Goal: Task Accomplishment & Management: Use online tool/utility

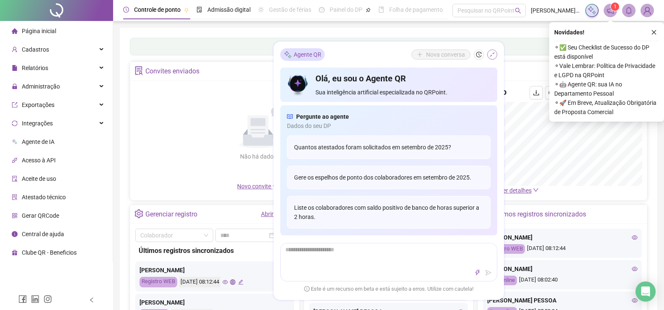
click at [494, 54] on icon "shrink" at bounding box center [492, 54] width 5 height 5
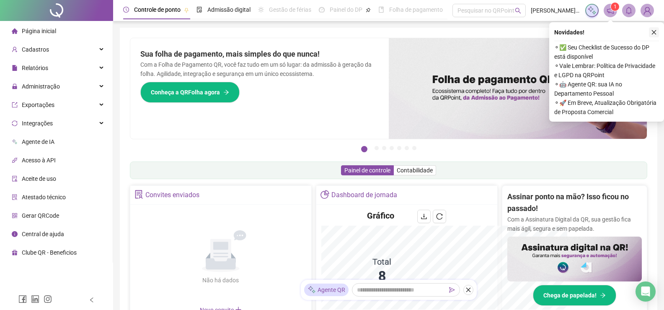
click at [657, 29] on button "button" at bounding box center [654, 32] width 10 height 10
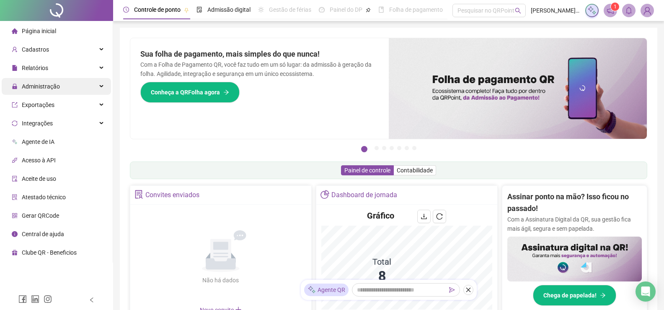
click at [103, 86] on icon at bounding box center [102, 86] width 4 height 0
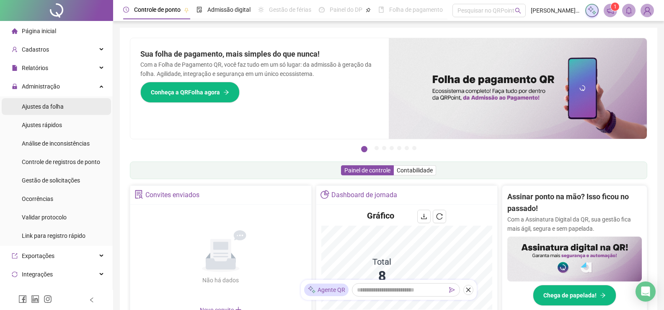
click at [41, 110] on span "Ajustes da folha" at bounding box center [43, 106] width 42 height 7
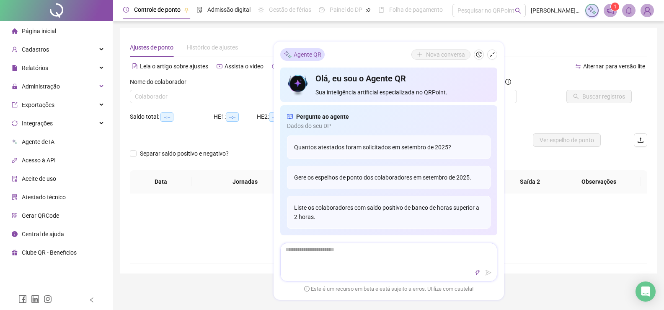
type input "**********"
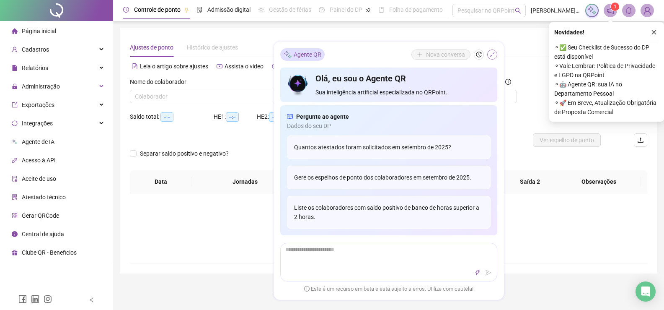
click at [492, 53] on icon "shrink" at bounding box center [492, 55] width 6 height 6
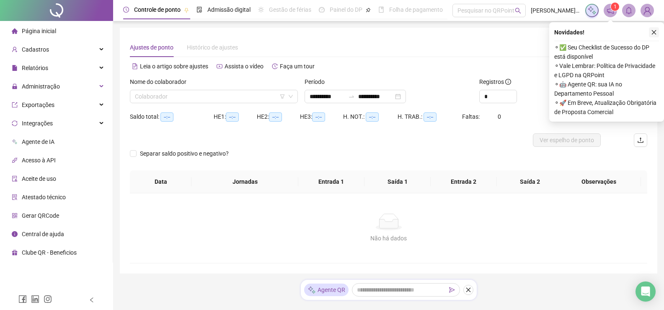
click at [656, 32] on icon "close" at bounding box center [654, 32] width 6 height 6
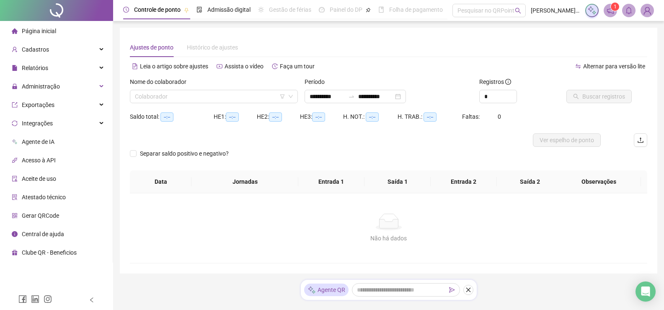
click at [206, 104] on div "Nome do colaborador Colaborador" at bounding box center [214, 93] width 175 height 33
click at [204, 100] on input "search" at bounding box center [210, 96] width 150 height 13
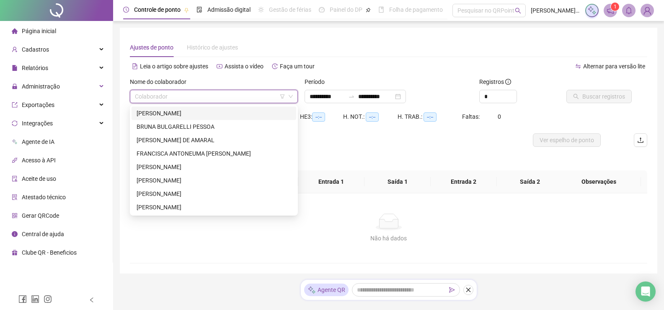
click at [199, 114] on div "[PERSON_NAME]" at bounding box center [214, 113] width 155 height 9
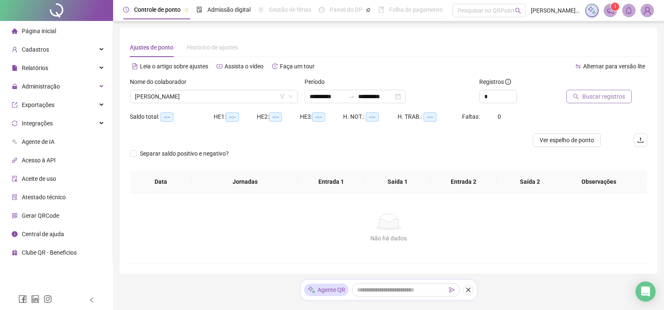
click at [605, 97] on span "Buscar registros" at bounding box center [603, 96] width 43 height 9
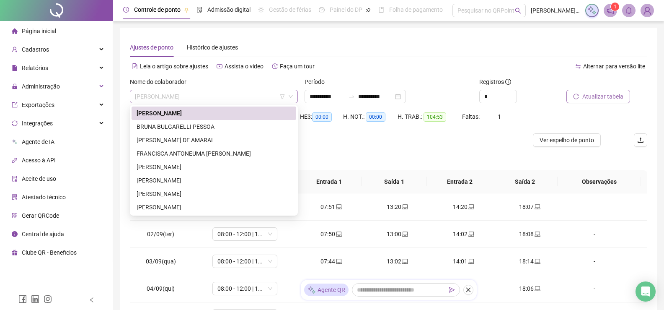
click at [189, 97] on span "[PERSON_NAME]" at bounding box center [214, 96] width 158 height 13
click at [192, 127] on div "BRUNA BULGARELLI PESSOA" at bounding box center [214, 126] width 155 height 9
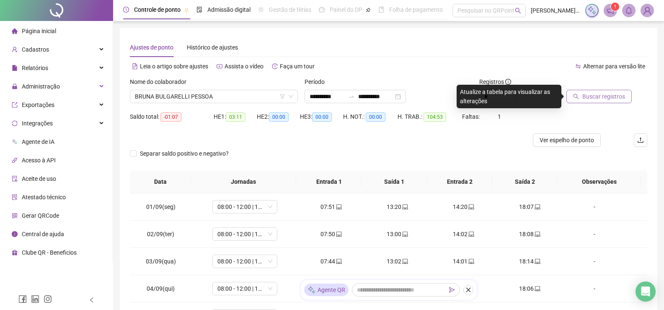
click at [611, 98] on span "Buscar registros" at bounding box center [603, 96] width 43 height 9
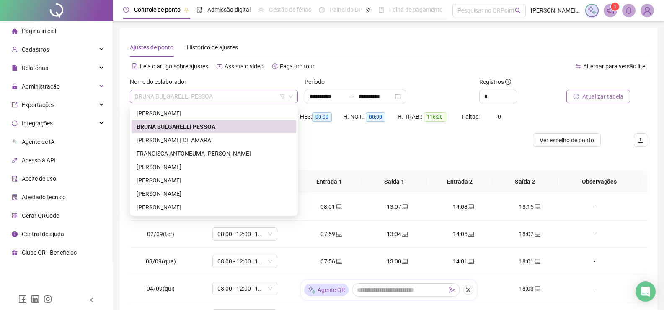
click at [205, 97] on span "BRUNA BULGARELLI PESSOA" at bounding box center [214, 96] width 158 height 13
click at [194, 137] on div "[PERSON_NAME] DE AMARAL" at bounding box center [214, 139] width 155 height 9
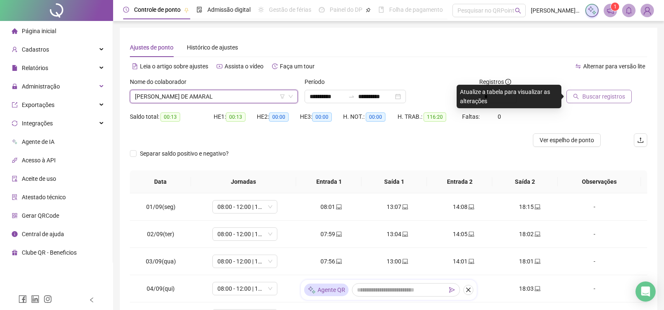
click at [608, 93] on span "Buscar registros" at bounding box center [603, 96] width 43 height 9
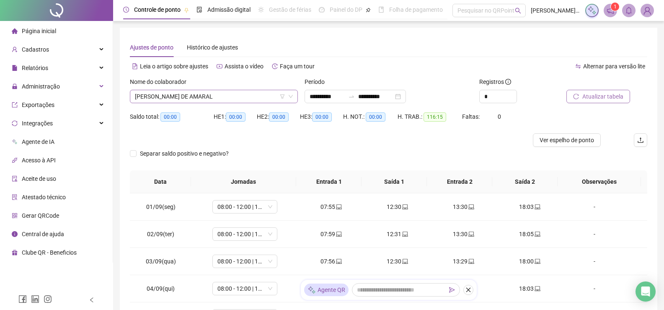
click at [192, 102] on span "[PERSON_NAME] DE AMARAL" at bounding box center [214, 96] width 158 height 13
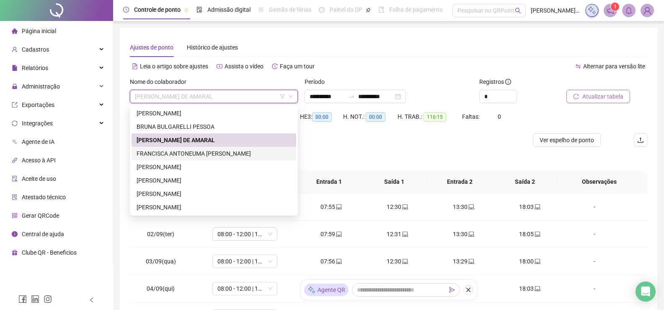
click at [174, 158] on div "FRANCISCA ANTONEUMA [PERSON_NAME]" at bounding box center [214, 153] width 155 height 9
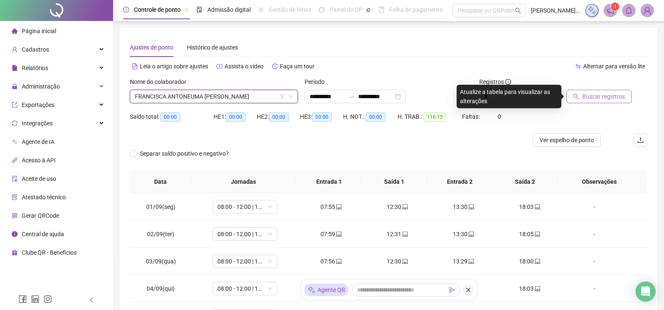
click at [607, 100] on span "Buscar registros" at bounding box center [603, 96] width 43 height 9
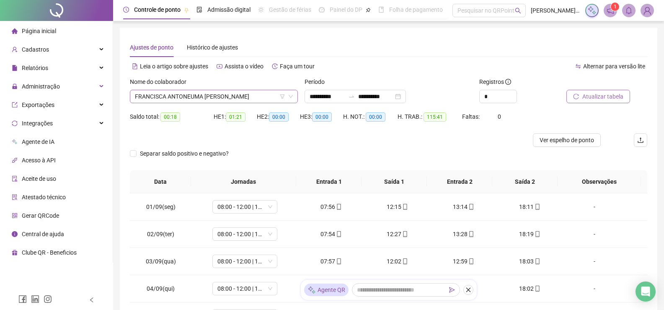
click at [233, 99] on span "FRANCISCA ANTONEUMA [PERSON_NAME]" at bounding box center [214, 96] width 158 height 13
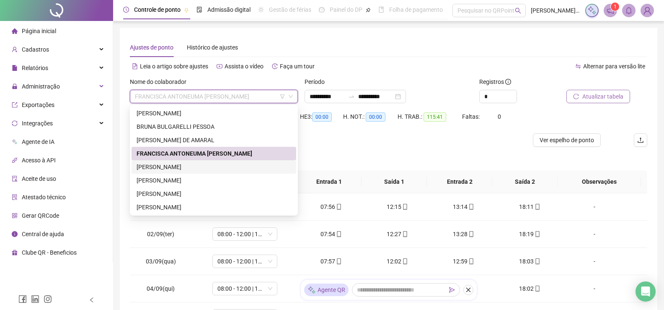
click at [183, 168] on div "[PERSON_NAME]" at bounding box center [214, 166] width 155 height 9
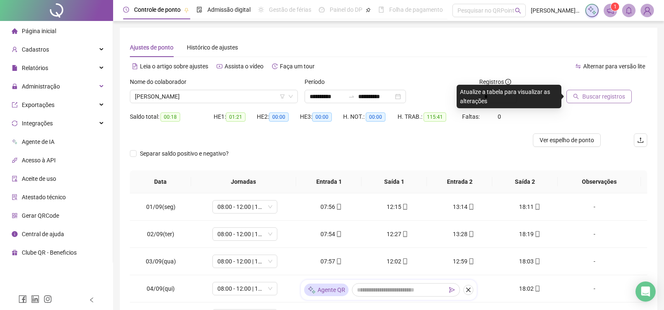
click at [591, 101] on button "Buscar registros" at bounding box center [599, 96] width 65 height 13
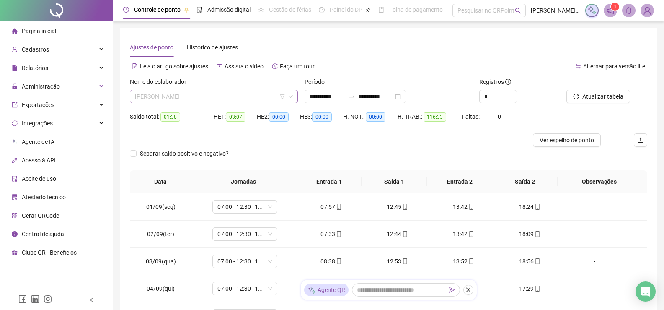
click at [197, 98] on span "[PERSON_NAME]" at bounding box center [214, 96] width 158 height 13
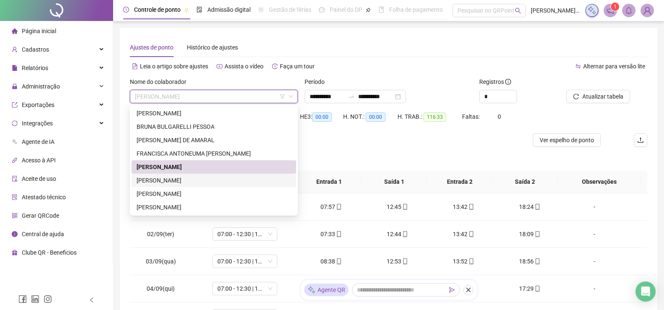
click at [190, 181] on div "[PERSON_NAME]" at bounding box center [214, 180] width 155 height 9
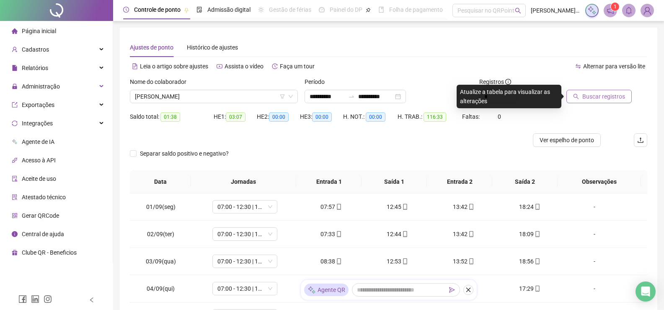
click at [590, 96] on span "Buscar registros" at bounding box center [603, 96] width 43 height 9
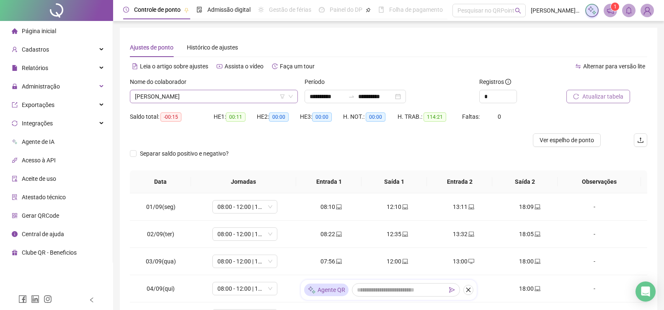
click at [188, 98] on span "[PERSON_NAME]" at bounding box center [214, 96] width 158 height 13
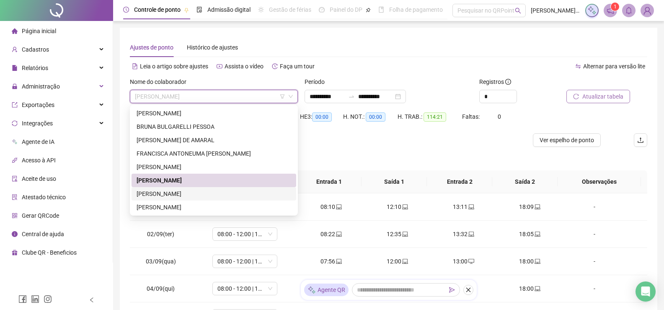
click at [156, 195] on div "[PERSON_NAME]" at bounding box center [214, 193] width 155 height 9
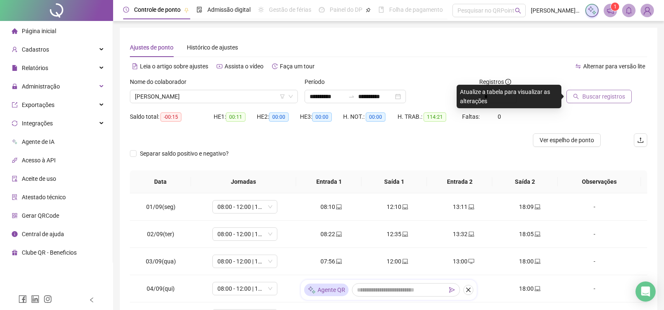
click at [607, 97] on span "Buscar registros" at bounding box center [603, 96] width 43 height 9
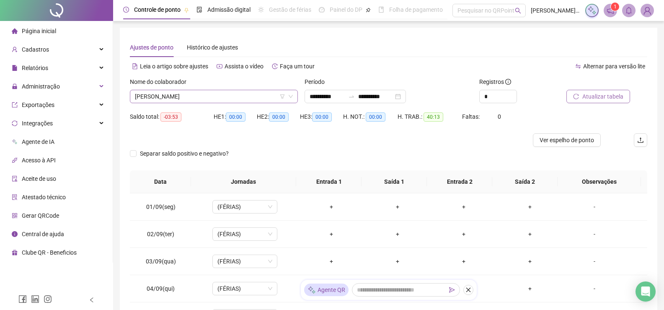
click at [197, 93] on span "[PERSON_NAME]" at bounding box center [214, 96] width 158 height 13
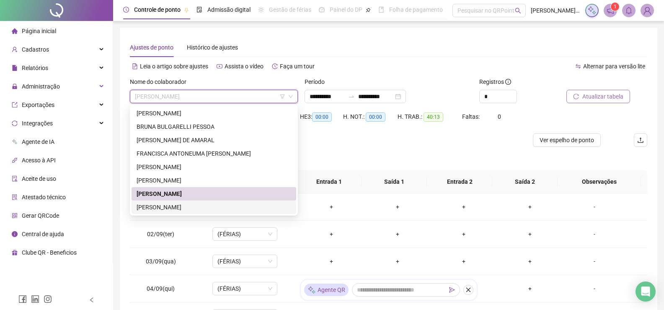
click at [169, 206] on div "[PERSON_NAME]" at bounding box center [214, 206] width 155 height 9
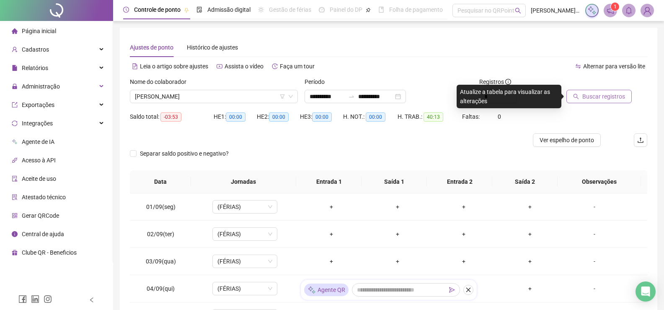
click at [599, 93] on span "Buscar registros" at bounding box center [603, 96] width 43 height 9
